Goal: Navigation & Orientation: Go to known website

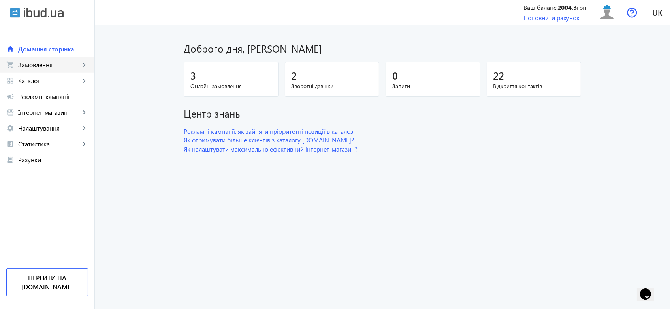
click at [58, 66] on span "Замовлення" at bounding box center [49, 65] width 62 height 8
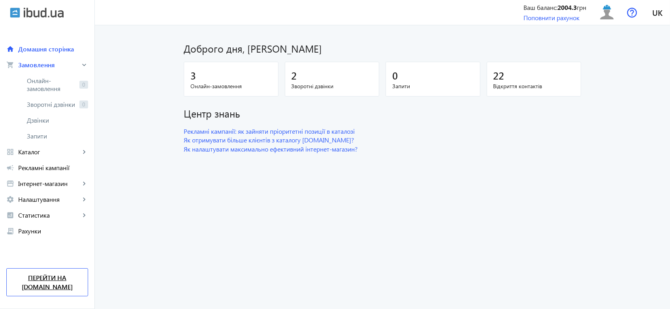
click at [41, 279] on link "Перейти на [DOMAIN_NAME]" at bounding box center [47, 282] width 82 height 28
